Goal: Book appointment/travel/reservation

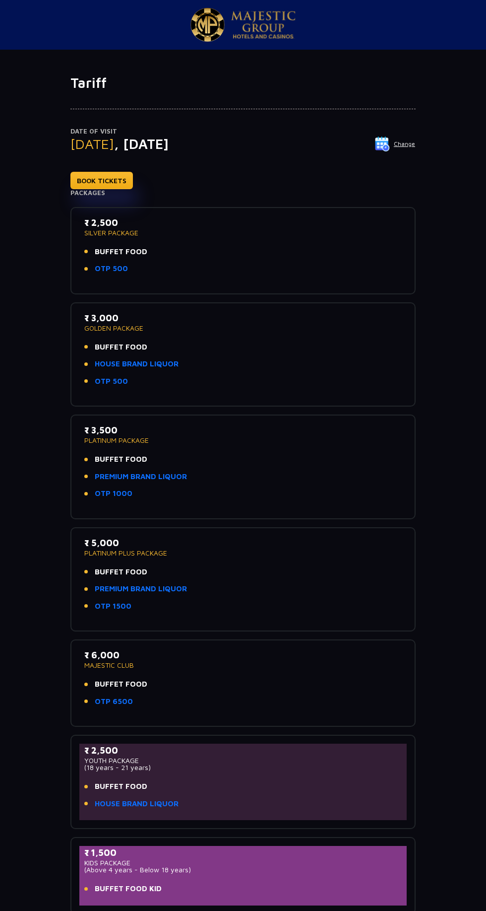
click at [396, 133] on p "Date of Visit" at bounding box center [242, 132] width 345 height 10
click at [169, 151] on span ", [DATE]" at bounding box center [141, 143] width 55 height 16
click at [403, 134] on p "Date of Visit" at bounding box center [242, 132] width 345 height 10
click at [384, 146] on img at bounding box center [382, 143] width 15 height 15
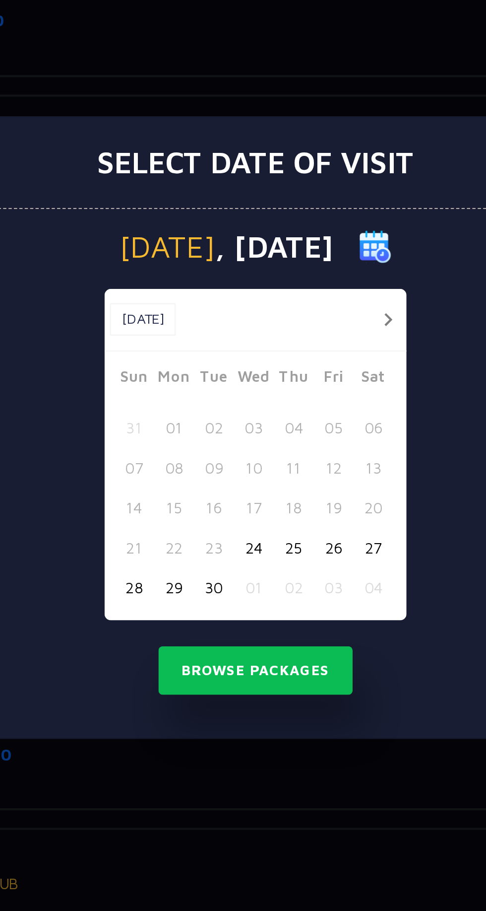
click at [304, 405] on button "button" at bounding box center [304, 405] width 12 height 12
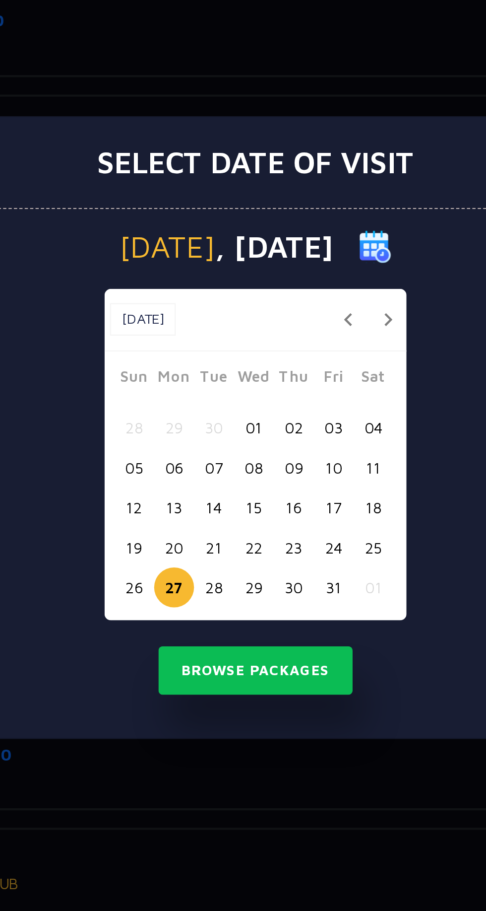
click at [245, 532] on button "29" at bounding box center [242, 529] width 18 height 18
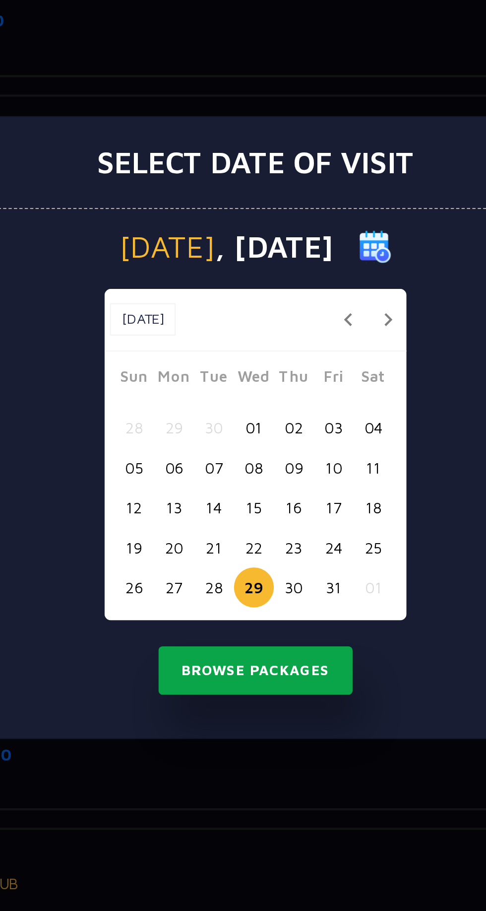
click at [266, 574] on button "Browse Packages" at bounding box center [242, 567] width 89 height 23
